Goal: Task Accomplishment & Management: Complete application form

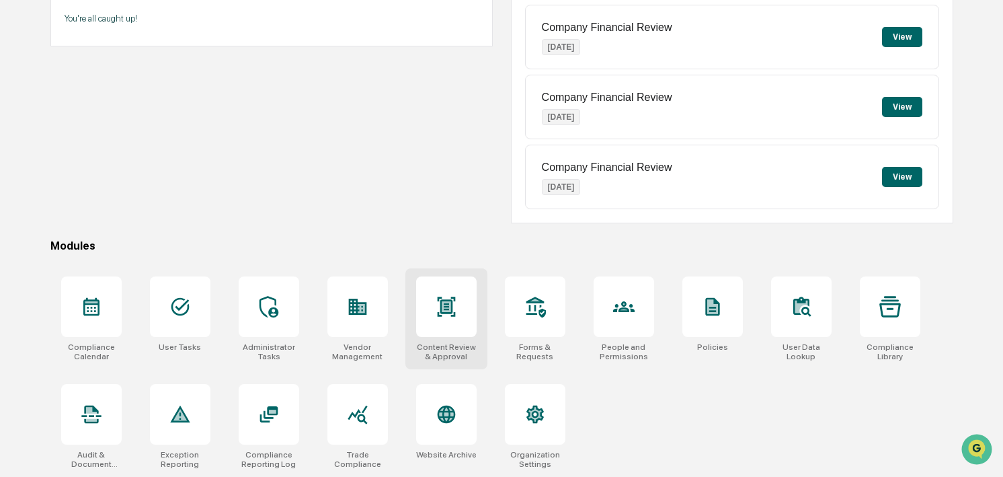
click at [446, 317] on div at bounding box center [446, 306] width 61 height 61
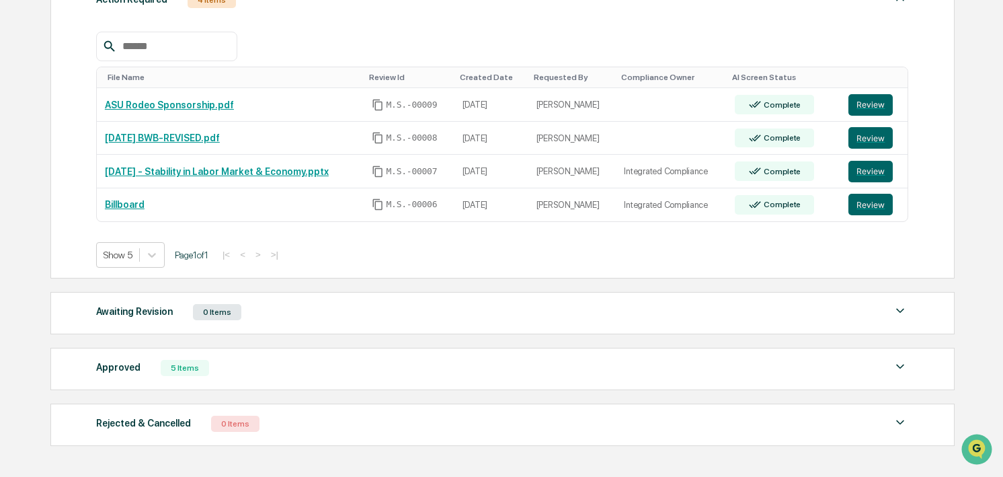
scroll to position [249, 0]
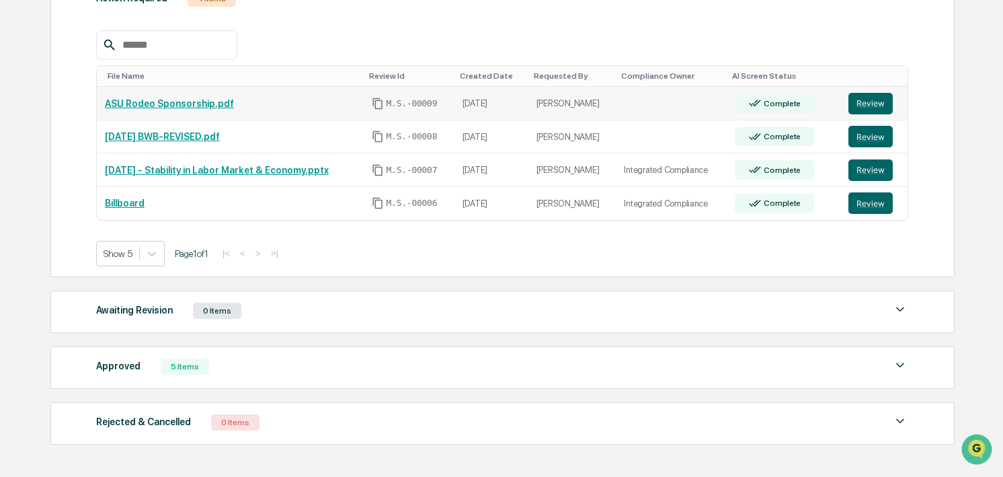
click at [202, 102] on link "ASU Rodeo Sponsorship.pdf" at bounding box center [169, 103] width 129 height 11
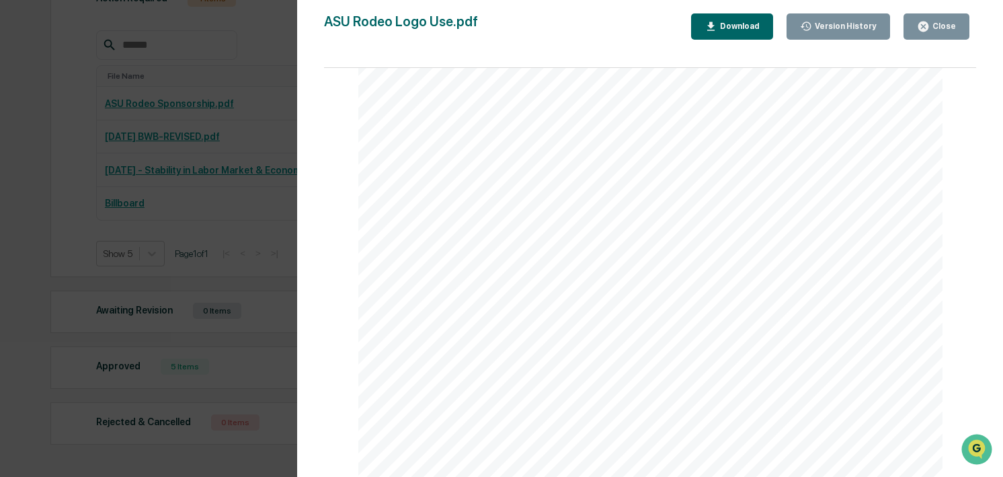
scroll to position [0, 0]
click at [931, 28] on div "Close" at bounding box center [943, 26] width 26 height 9
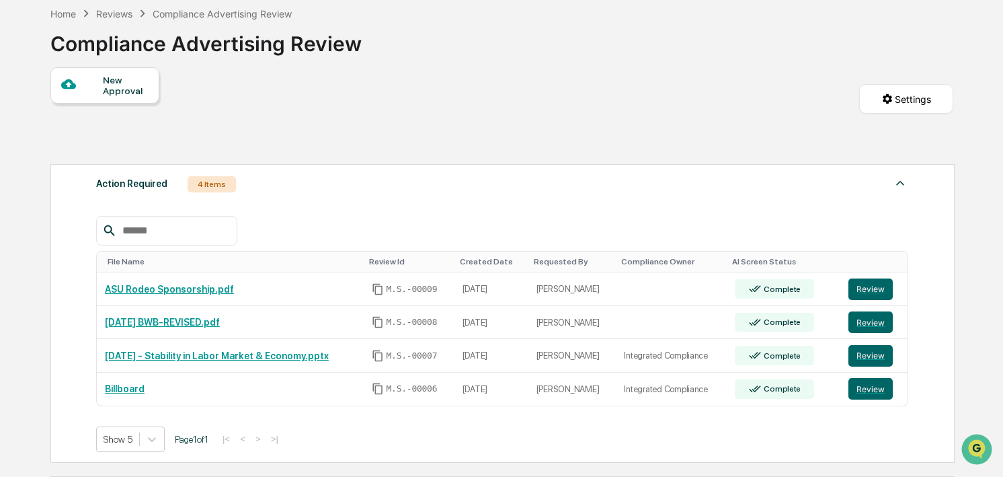
click at [122, 87] on div "New Approval" at bounding box center [125, 86] width 45 height 22
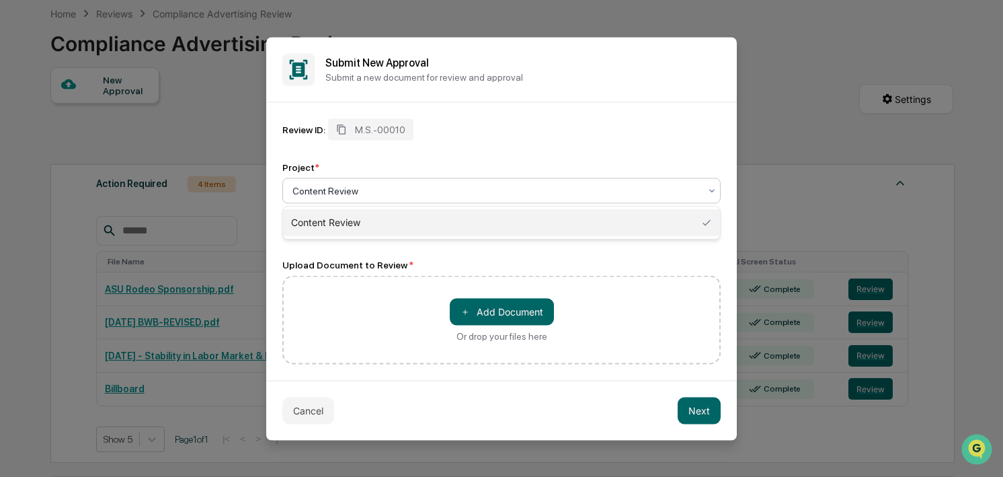
click at [379, 186] on div at bounding box center [495, 190] width 407 height 13
click at [424, 141] on div "Review ID: M.S.-00010 Project * Content Review, 1 of 1. 1 result available. Use…" at bounding box center [501, 177] width 438 height 119
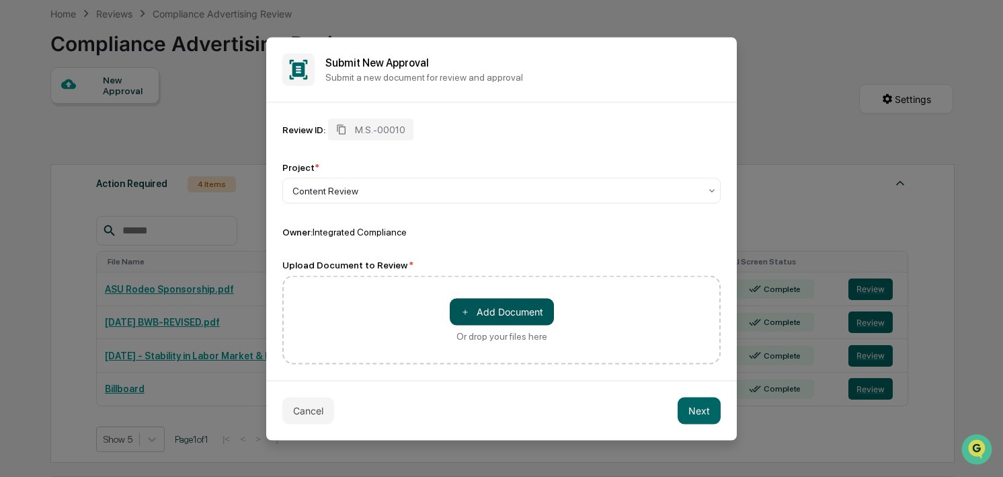
click at [500, 303] on button "＋ Add Document" at bounding box center [502, 311] width 104 height 27
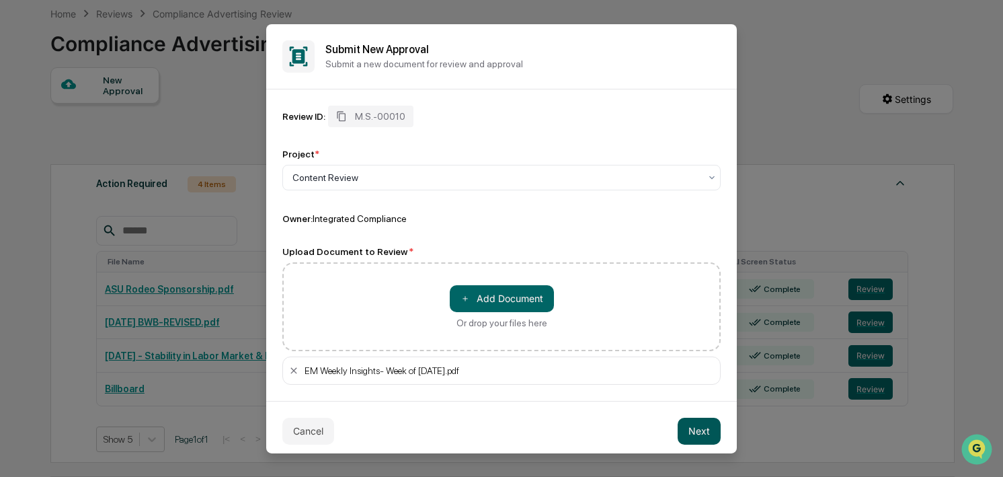
click at [689, 431] on button "Next" at bounding box center [699, 430] width 43 height 27
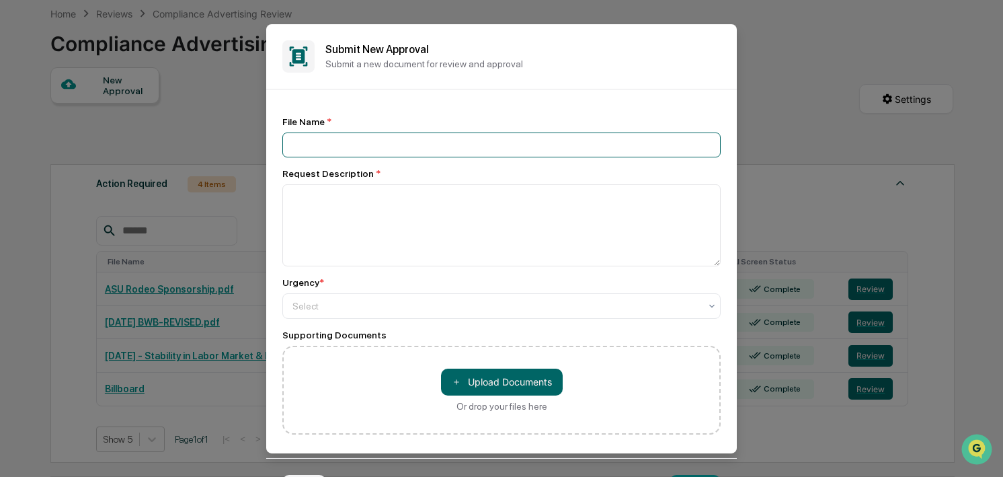
click at [301, 145] on input at bounding box center [501, 144] width 438 height 25
type input "**********"
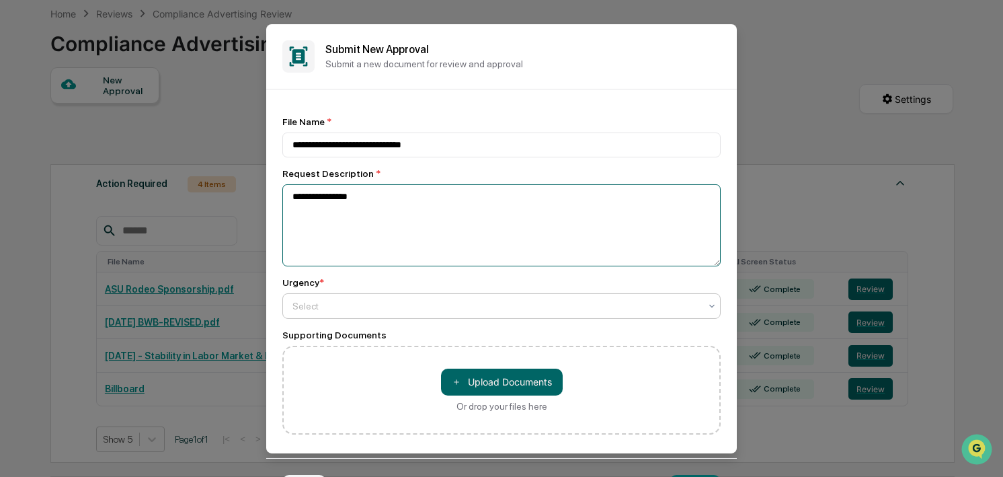
type textarea "**********"
click at [441, 305] on div at bounding box center [495, 305] width 407 height 13
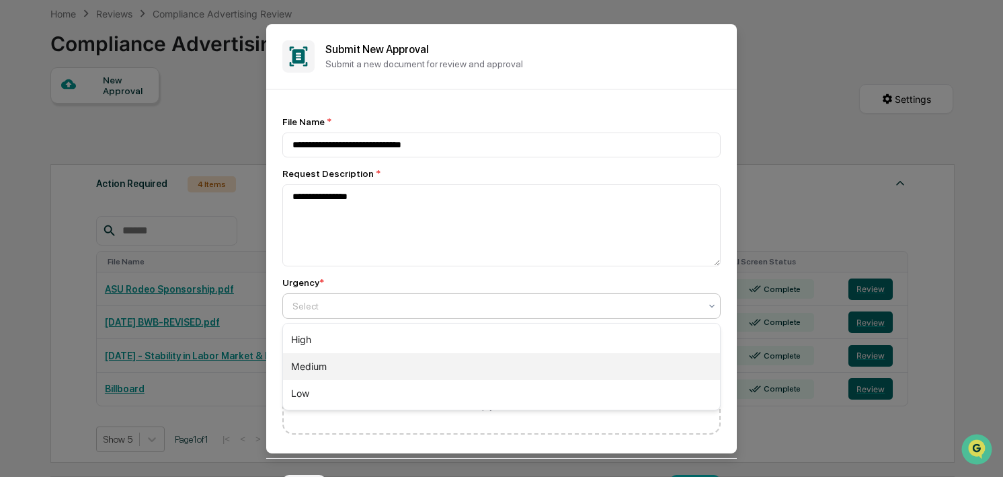
click at [323, 366] on div "Medium" at bounding box center [501, 366] width 437 height 27
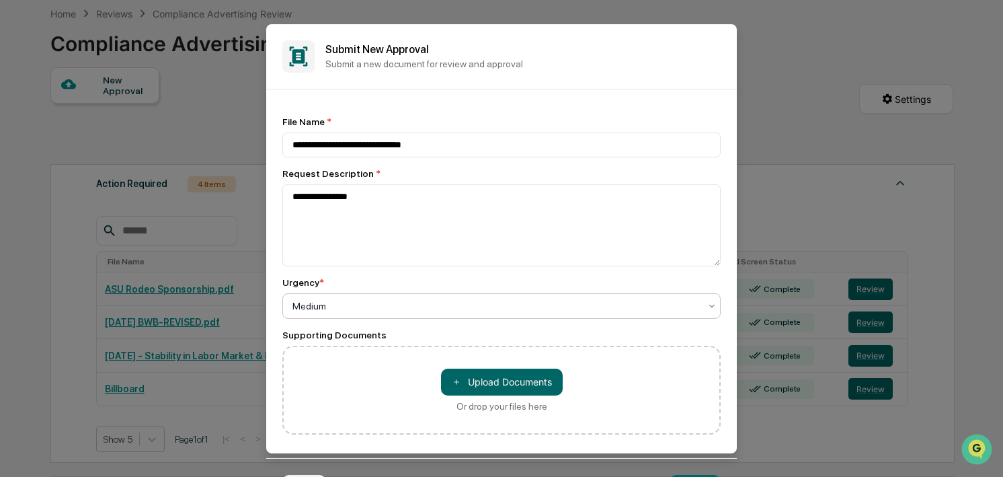
scroll to position [5, 0]
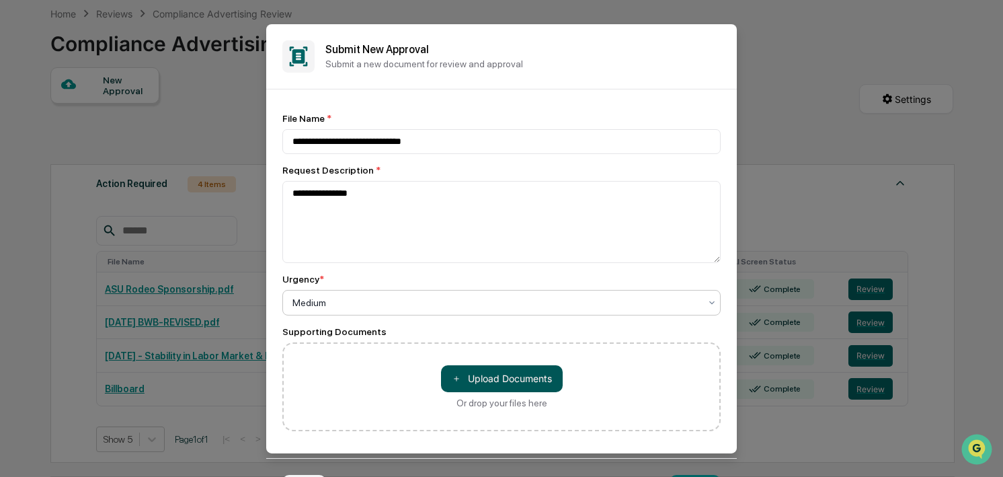
click at [496, 374] on button "＋ Upload Documents" at bounding box center [502, 377] width 122 height 27
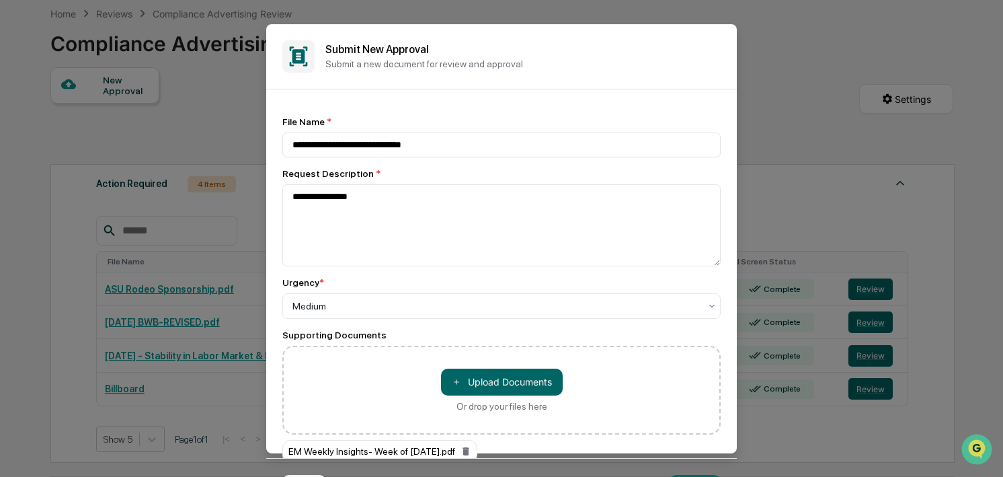
scroll to position [33, 0]
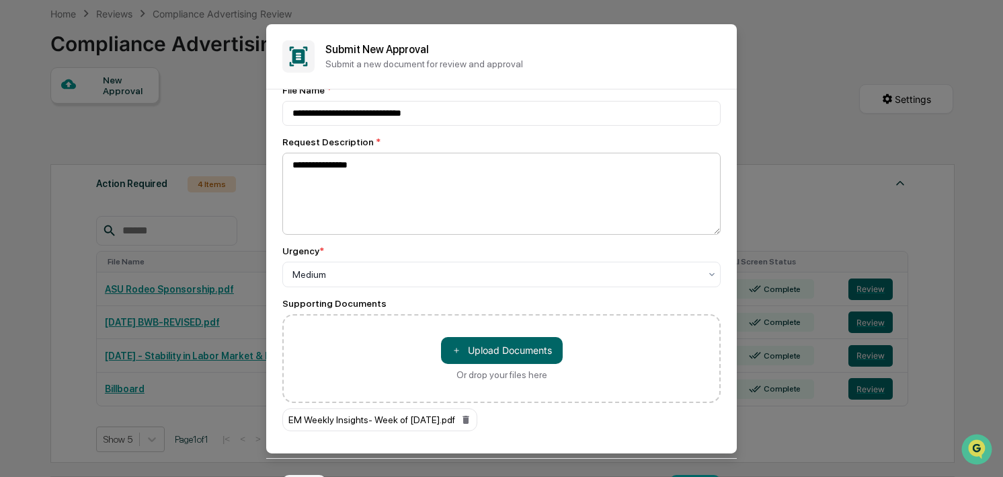
drag, startPoint x: 716, startPoint y: 229, endPoint x: 710, endPoint y: 196, distance: 33.5
click at [710, 196] on textarea "**********" at bounding box center [501, 193] width 438 height 82
click at [680, 435] on div "**********" at bounding box center [501, 273] width 471 height 368
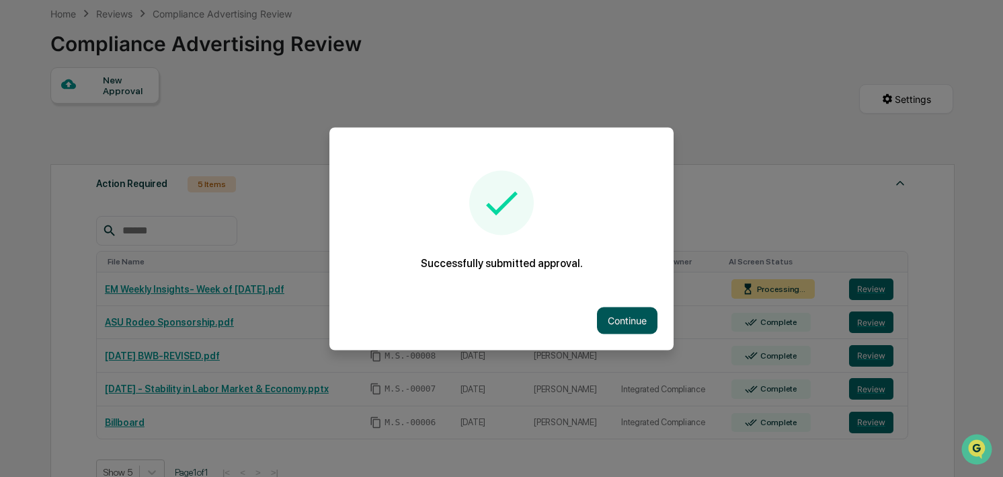
click at [624, 323] on button "Continue" at bounding box center [627, 320] width 61 height 27
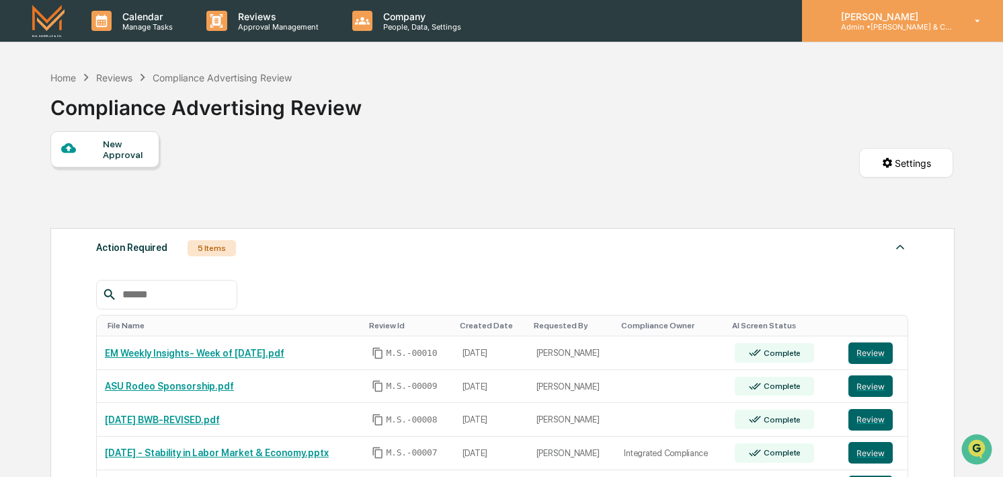
click at [979, 20] on icon at bounding box center [978, 20] width 5 height 3
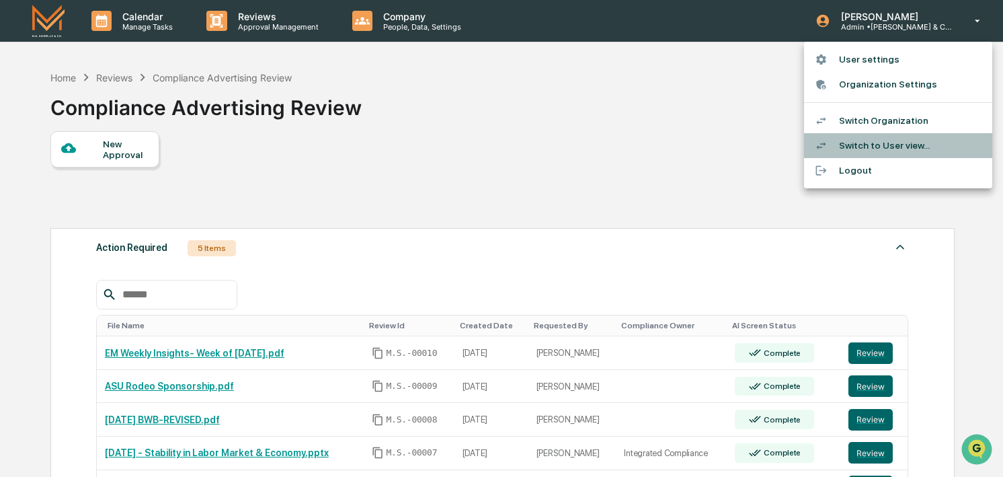
click at [881, 139] on li "Switch to User view..." at bounding box center [898, 145] width 188 height 25
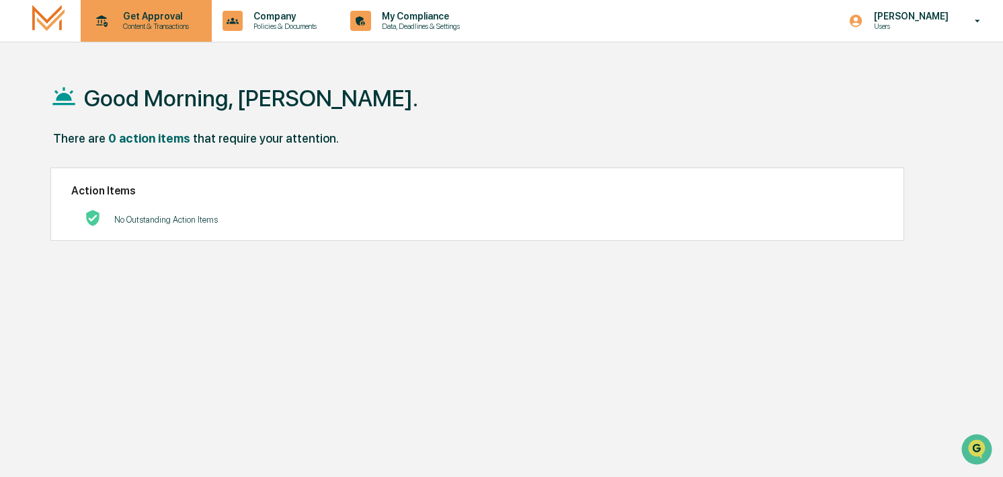
click at [144, 24] on p "Content & Transactions" at bounding box center [153, 26] width 83 height 9
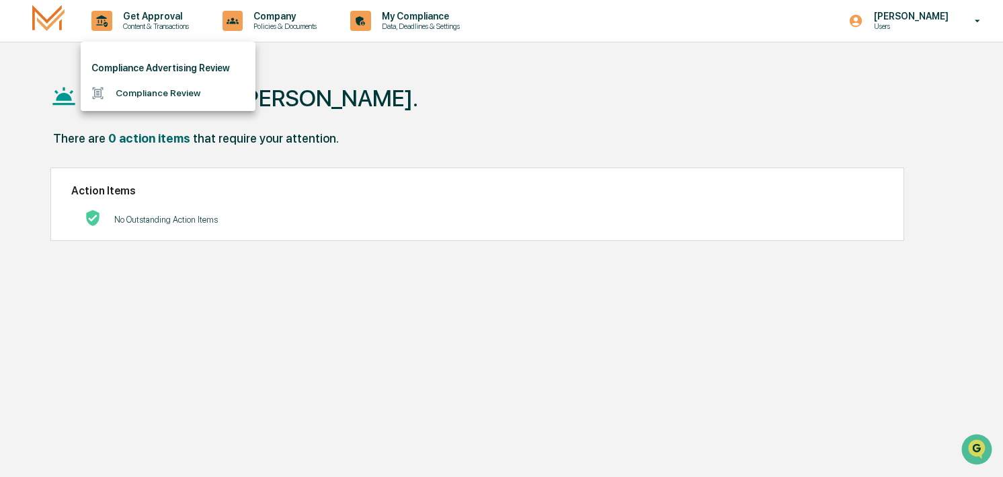
click at [153, 93] on li "Compliance Review" at bounding box center [168, 93] width 175 height 25
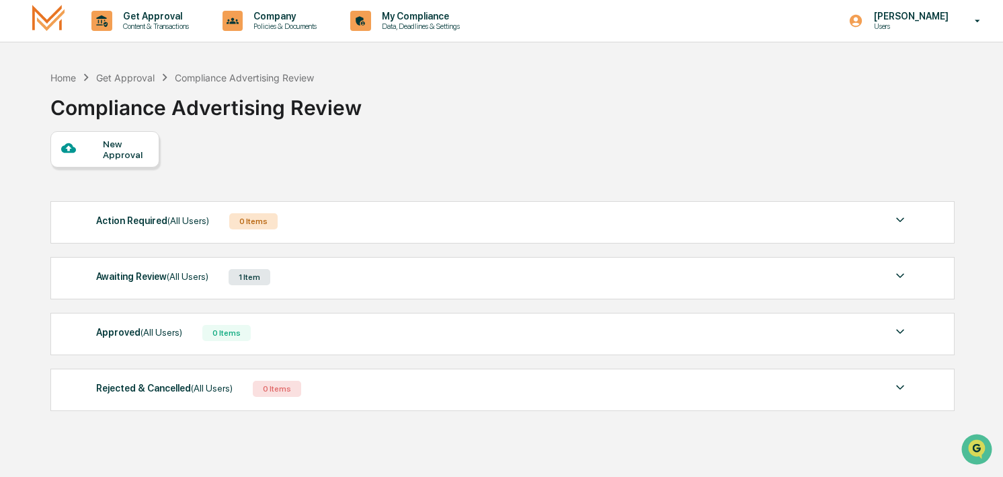
click at [904, 276] on img at bounding box center [900, 276] width 16 height 16
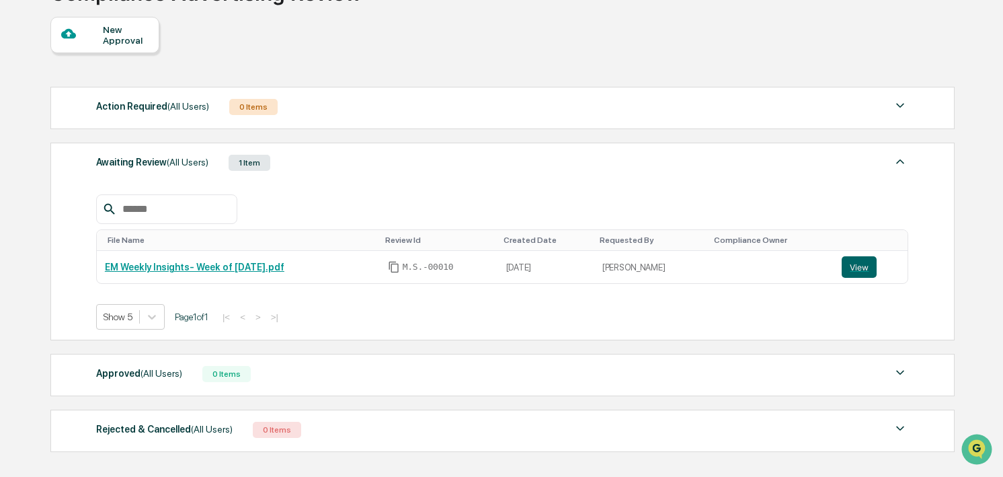
scroll to position [124, 0]
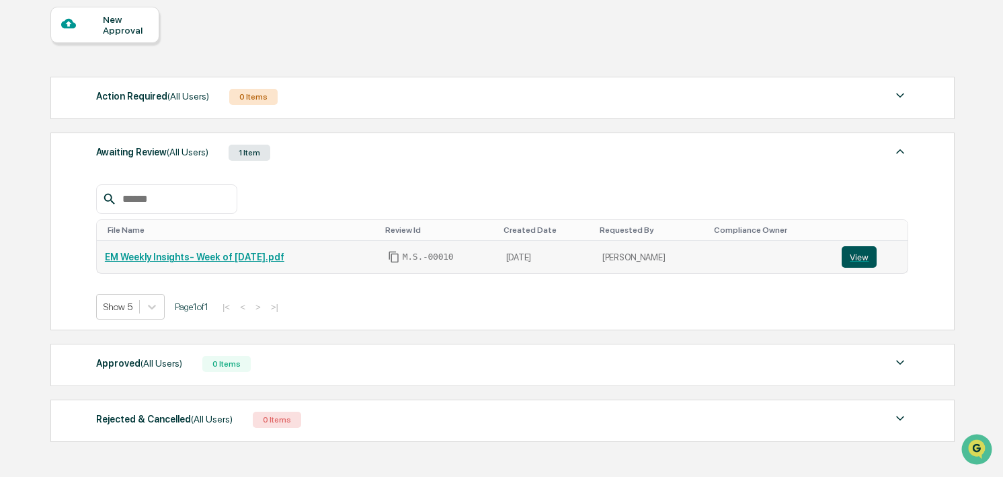
click at [867, 262] on button "View" at bounding box center [859, 257] width 35 height 22
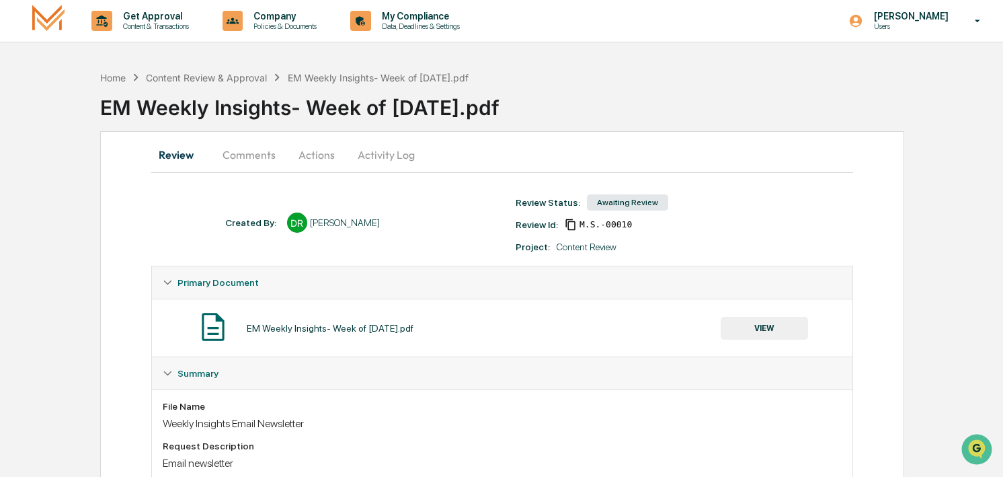
click at [247, 157] on button "Comments" at bounding box center [249, 155] width 75 height 32
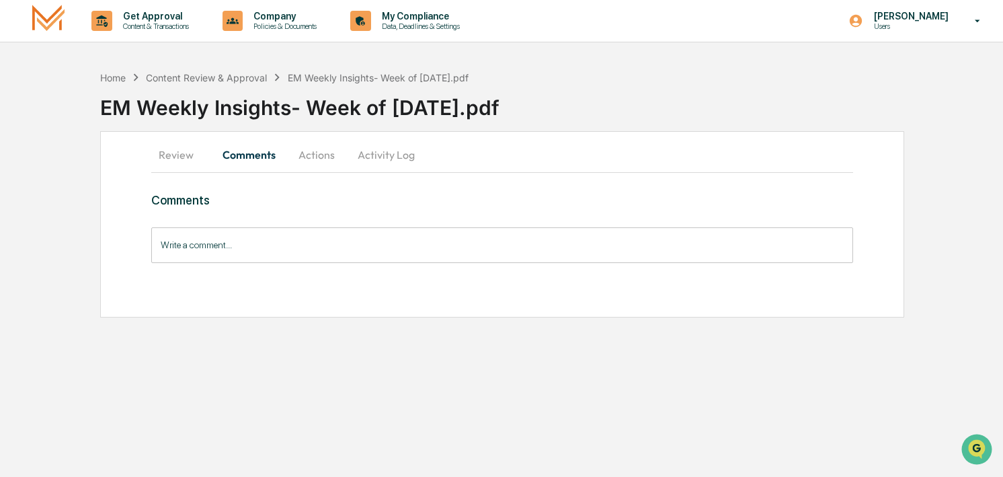
click at [311, 157] on button "Actions" at bounding box center [316, 155] width 61 height 32
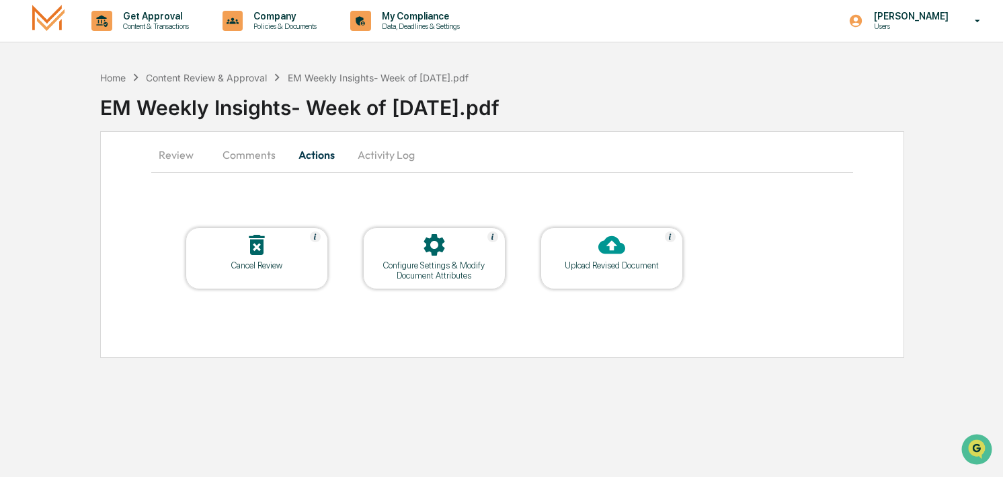
click at [428, 265] on div "Configure Settings & Modify Document Attributes" at bounding box center [434, 270] width 121 height 20
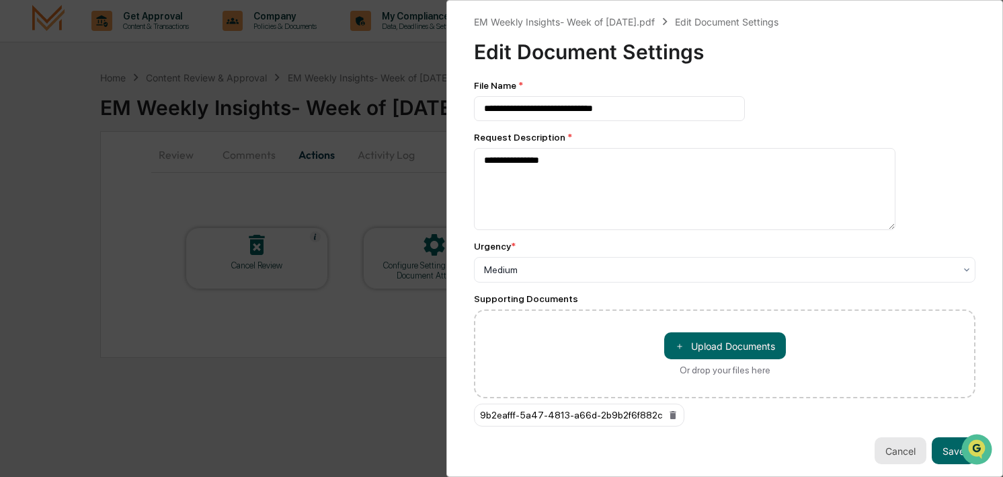
click at [892, 448] on button "Cancel" at bounding box center [901, 450] width 52 height 27
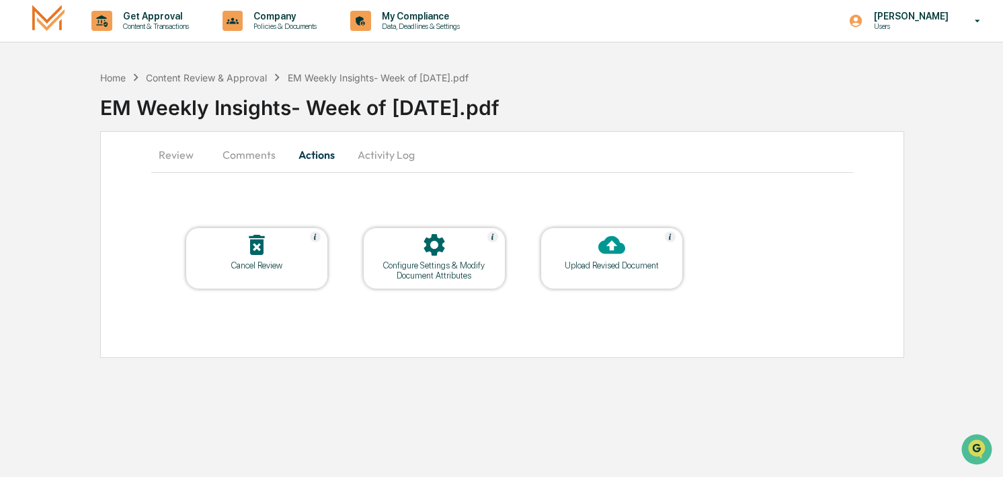
click at [368, 155] on button "Activity Log" at bounding box center [386, 155] width 79 height 32
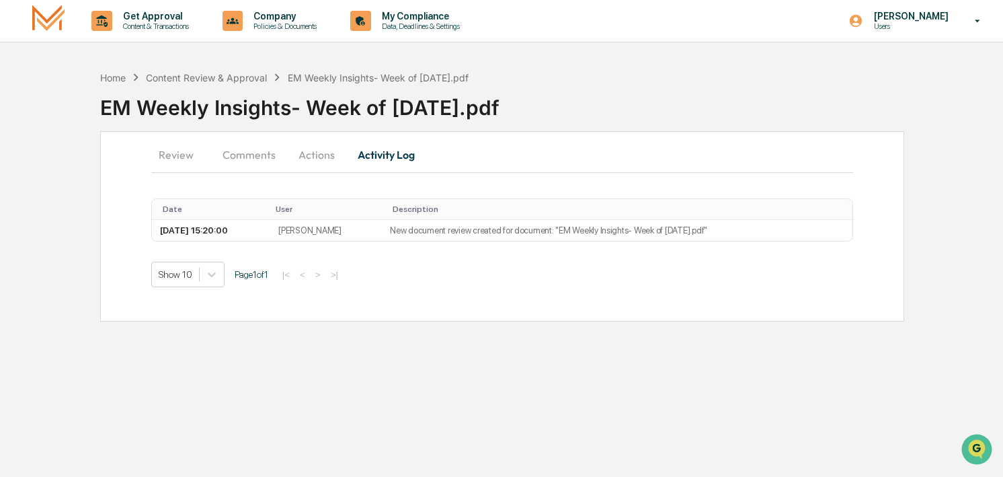
click at [181, 161] on button "Review" at bounding box center [181, 155] width 61 height 32
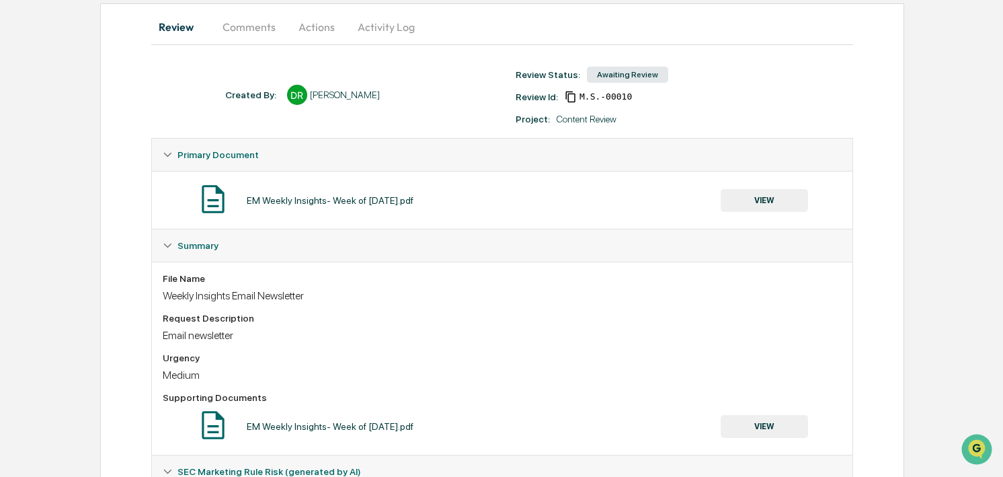
scroll to position [232, 0]
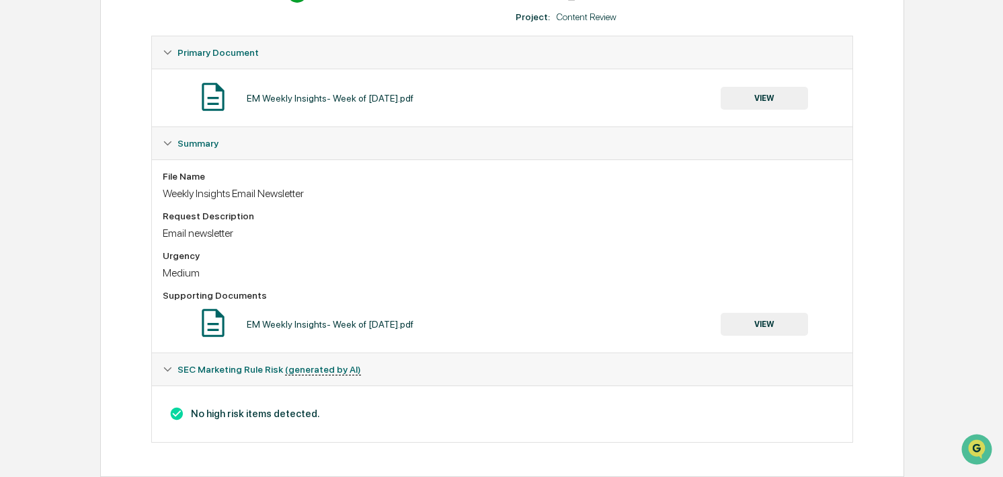
click at [756, 95] on button "VIEW" at bounding box center [764, 98] width 87 height 23
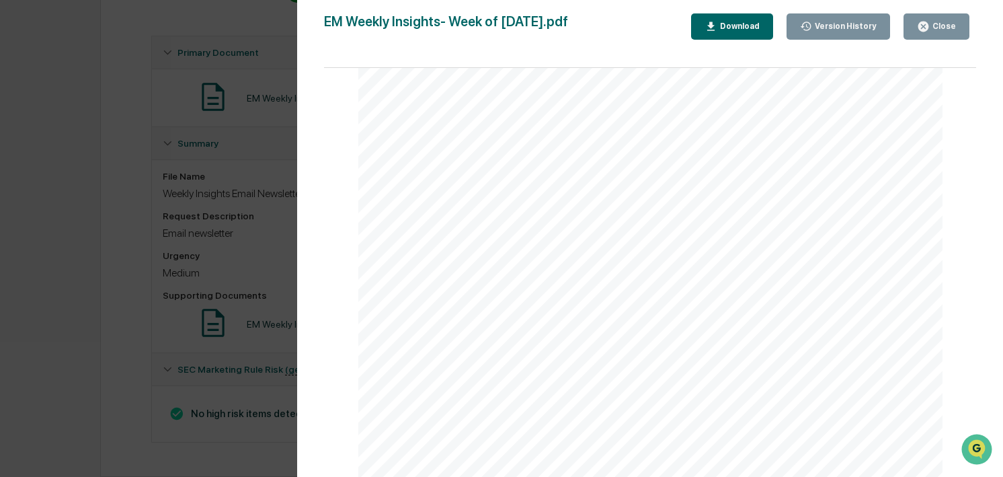
scroll to position [2587, 0]
click at [927, 24] on icon "button" at bounding box center [923, 27] width 10 height 10
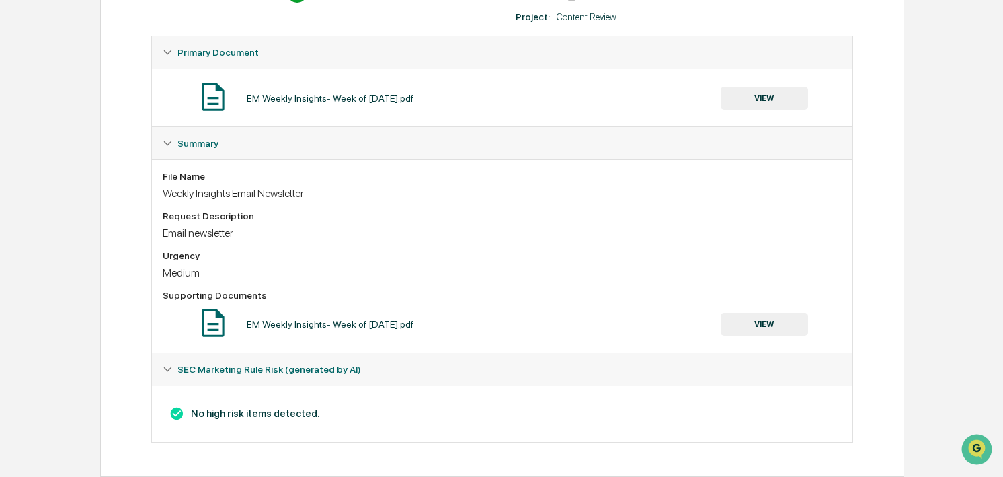
scroll to position [0, 0]
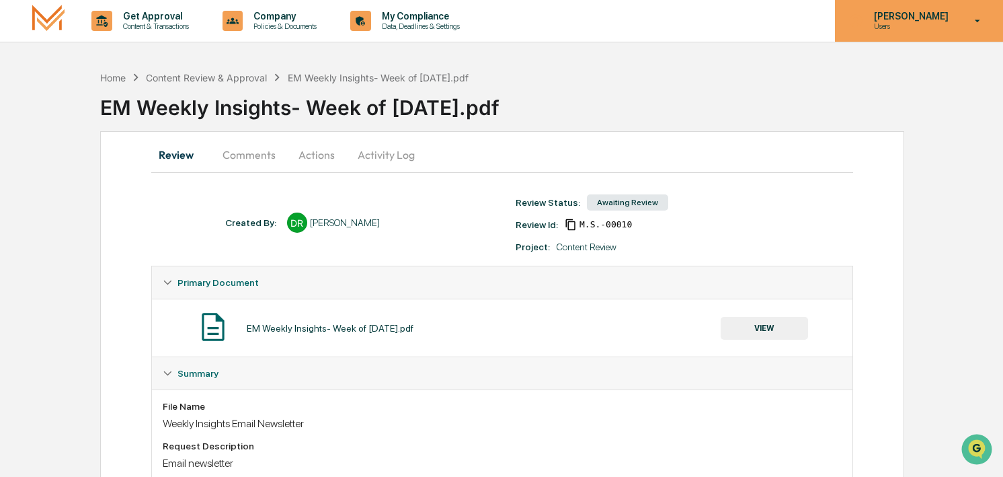
click at [950, 28] on p "Users" at bounding box center [909, 26] width 92 height 9
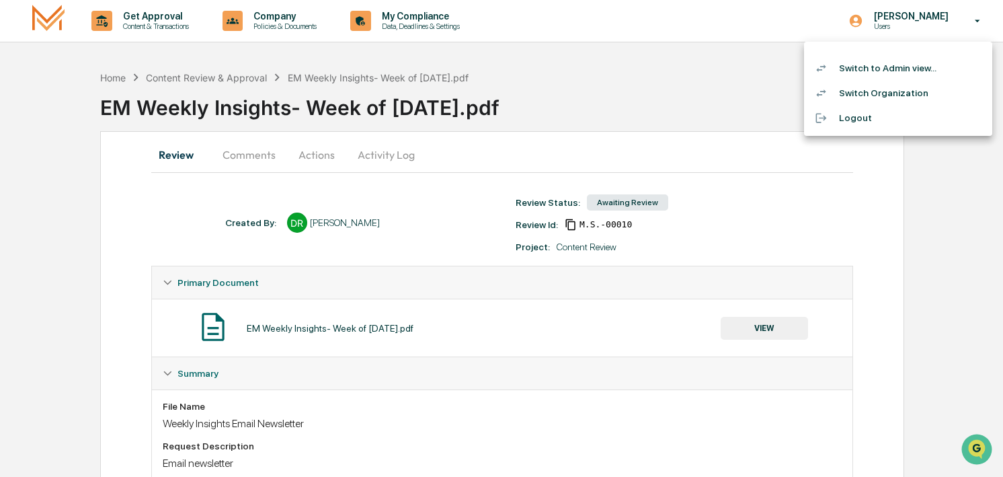
click at [884, 73] on li "Switch to Admin view..." at bounding box center [898, 68] width 188 height 25
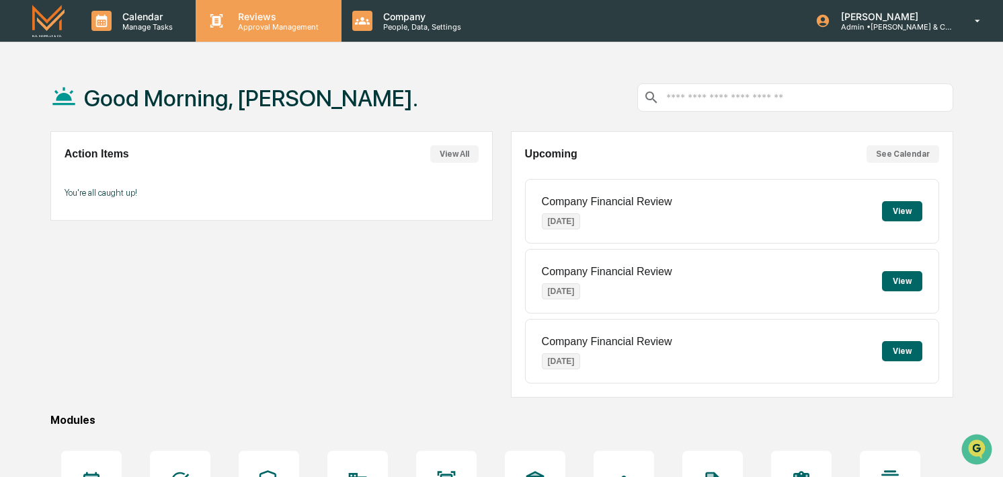
click at [243, 25] on p "Approval Management" at bounding box center [276, 26] width 98 height 9
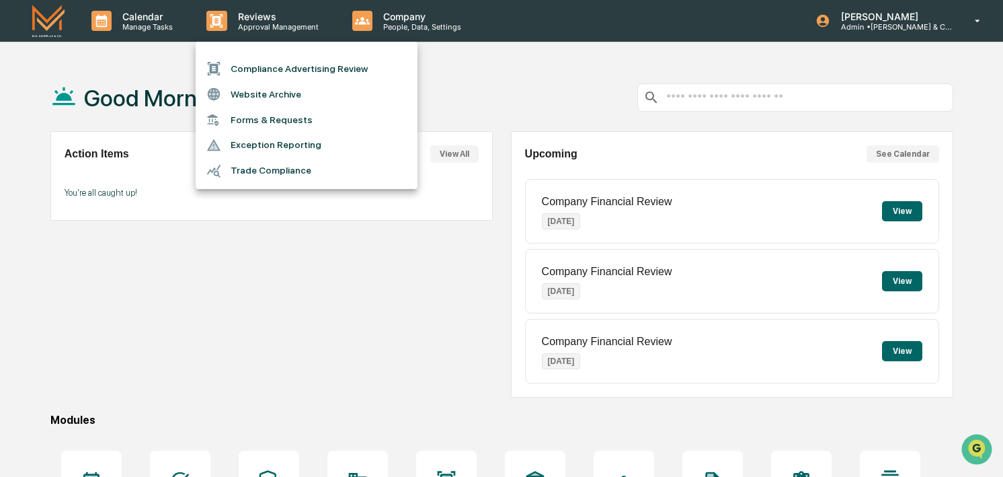
click at [317, 341] on div at bounding box center [501, 238] width 1003 height 477
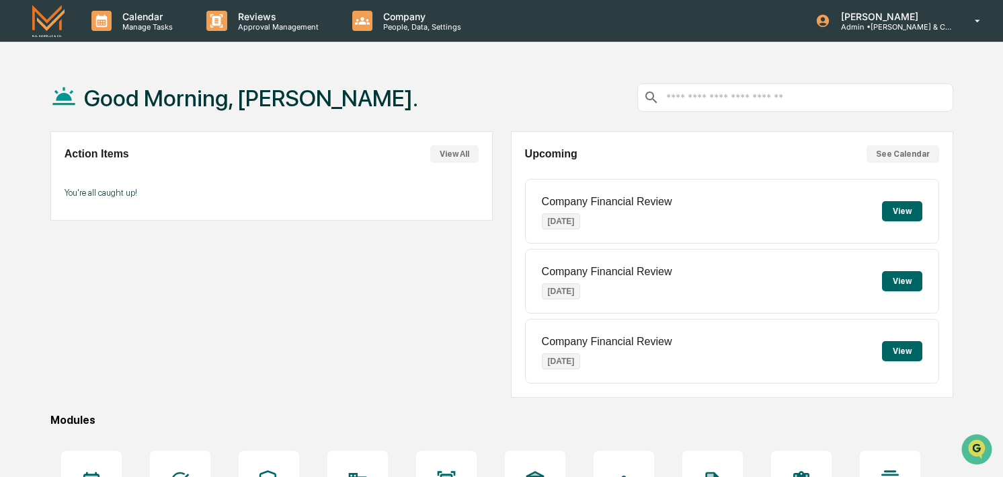
scroll to position [175, 0]
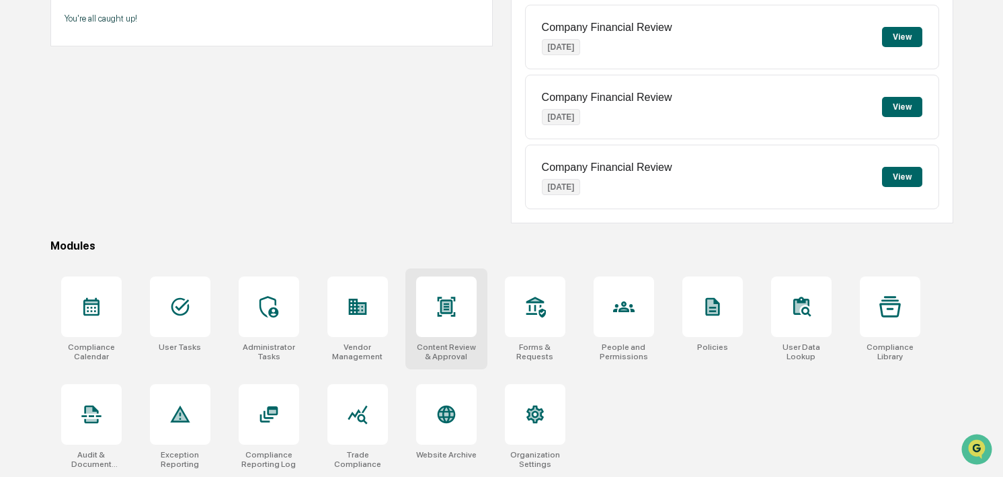
click at [445, 306] on icon at bounding box center [446, 306] width 18 height 19
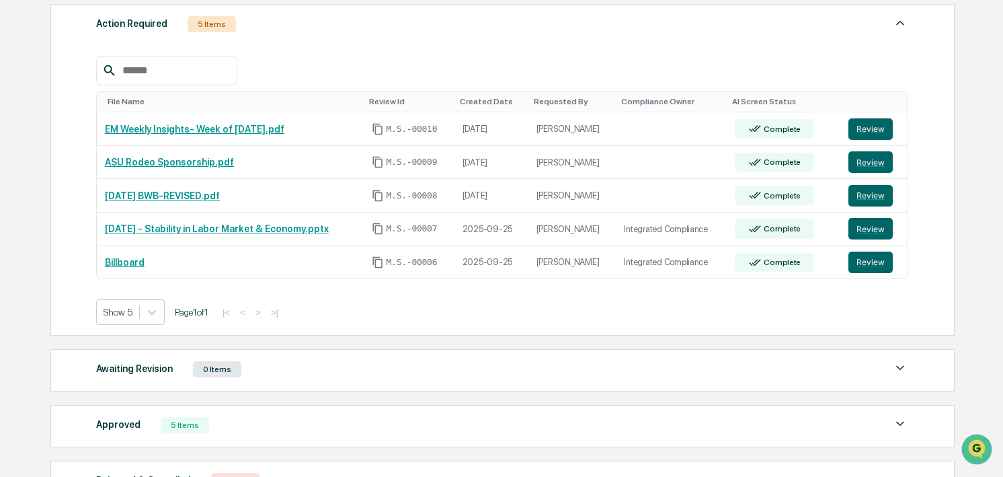
scroll to position [229, 0]
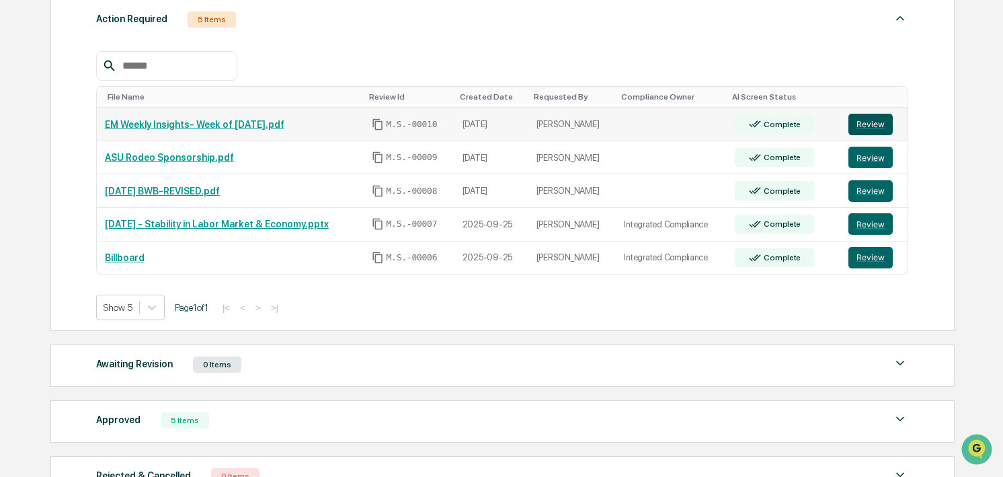
click at [884, 125] on button "Review" at bounding box center [871, 125] width 44 height 22
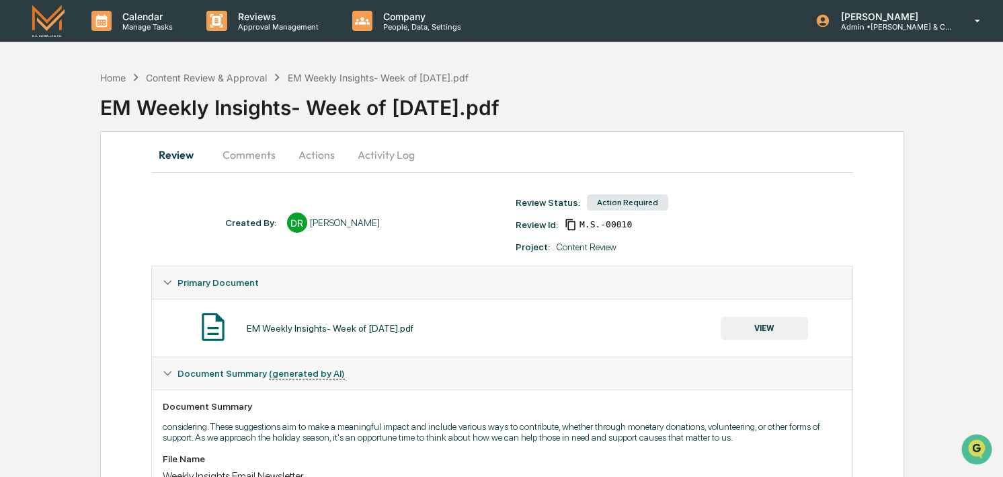
click at [309, 160] on button "Actions" at bounding box center [316, 155] width 61 height 32
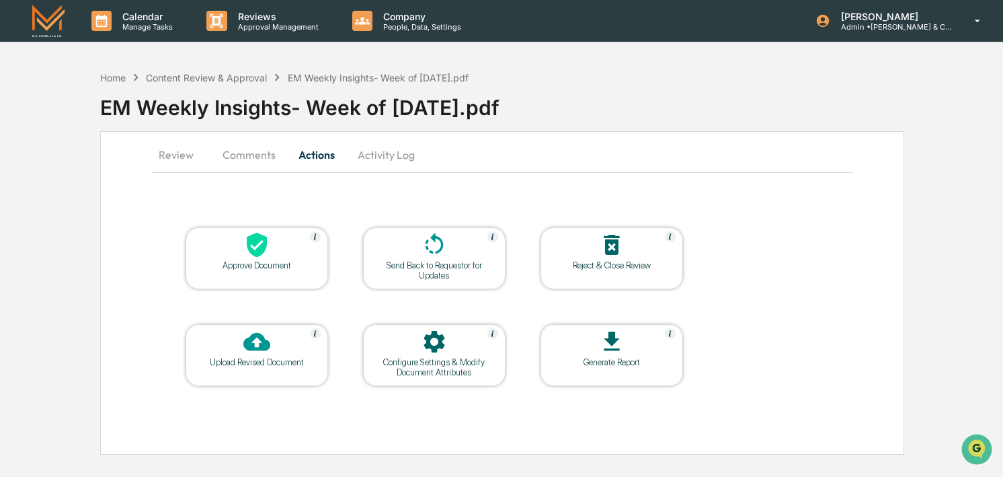
click at [258, 258] on icon at bounding box center [256, 244] width 27 height 27
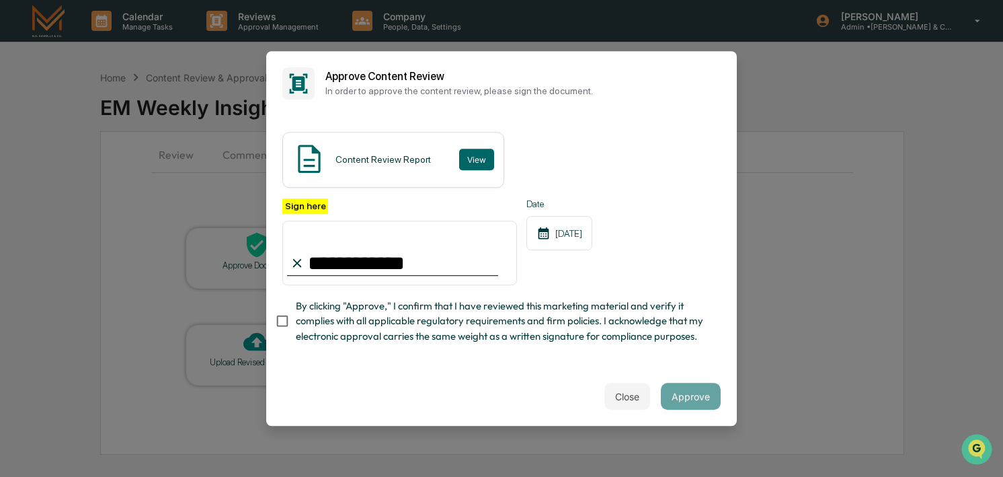
type input "**********"
click at [689, 394] on button "Approve" at bounding box center [691, 396] width 60 height 27
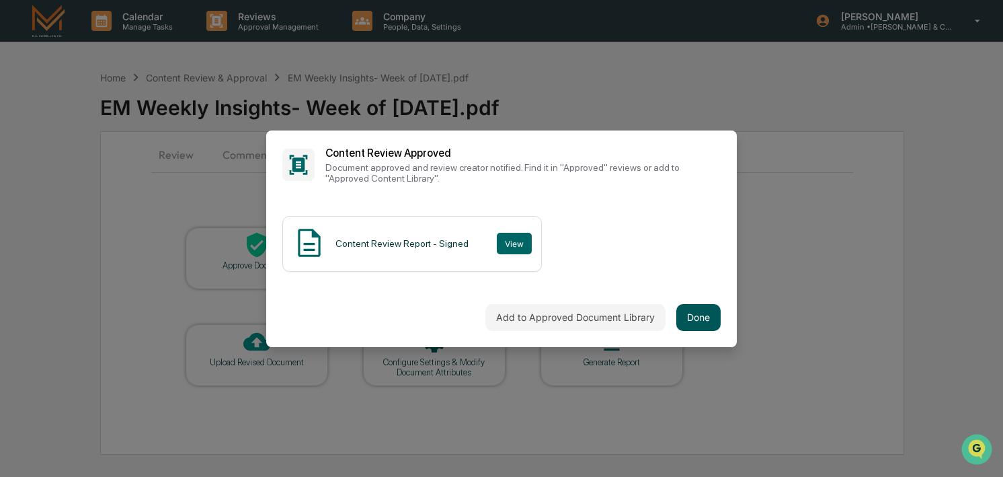
click at [702, 314] on button "Done" at bounding box center [698, 317] width 44 height 27
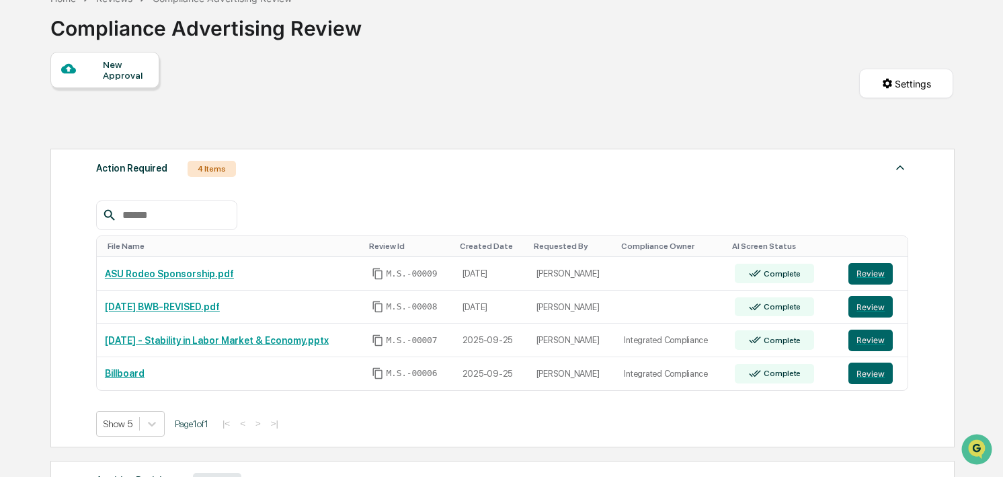
scroll to position [81, 0]
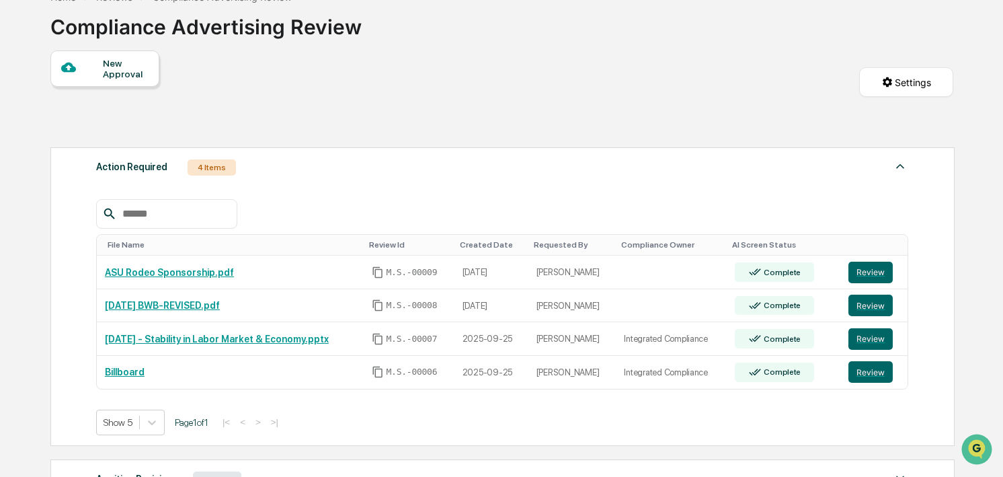
click at [405, 180] on div "File Name Review Id Created Date Requested By Compliance Owner AI Screen Status…" at bounding box center [502, 307] width 813 height 256
